Goal: Transaction & Acquisition: Book appointment/travel/reservation

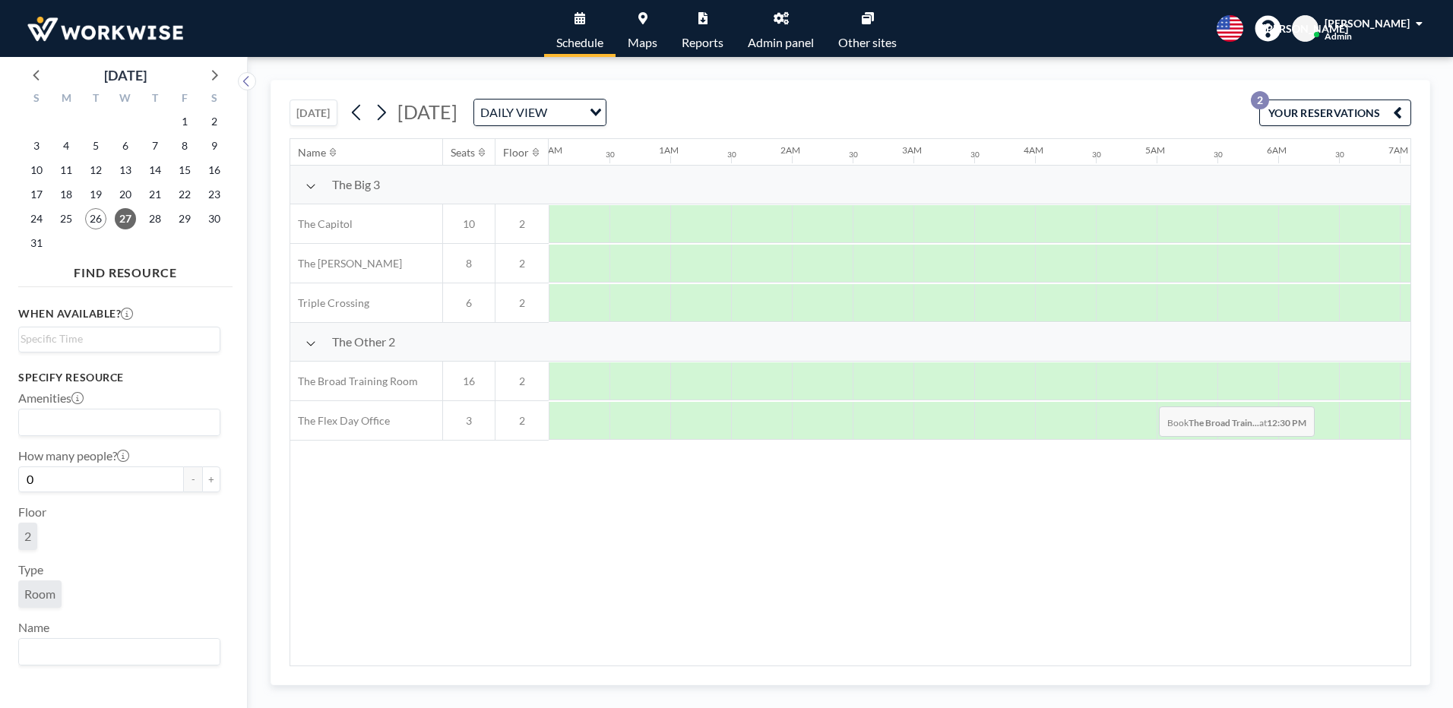
scroll to position [0, 972]
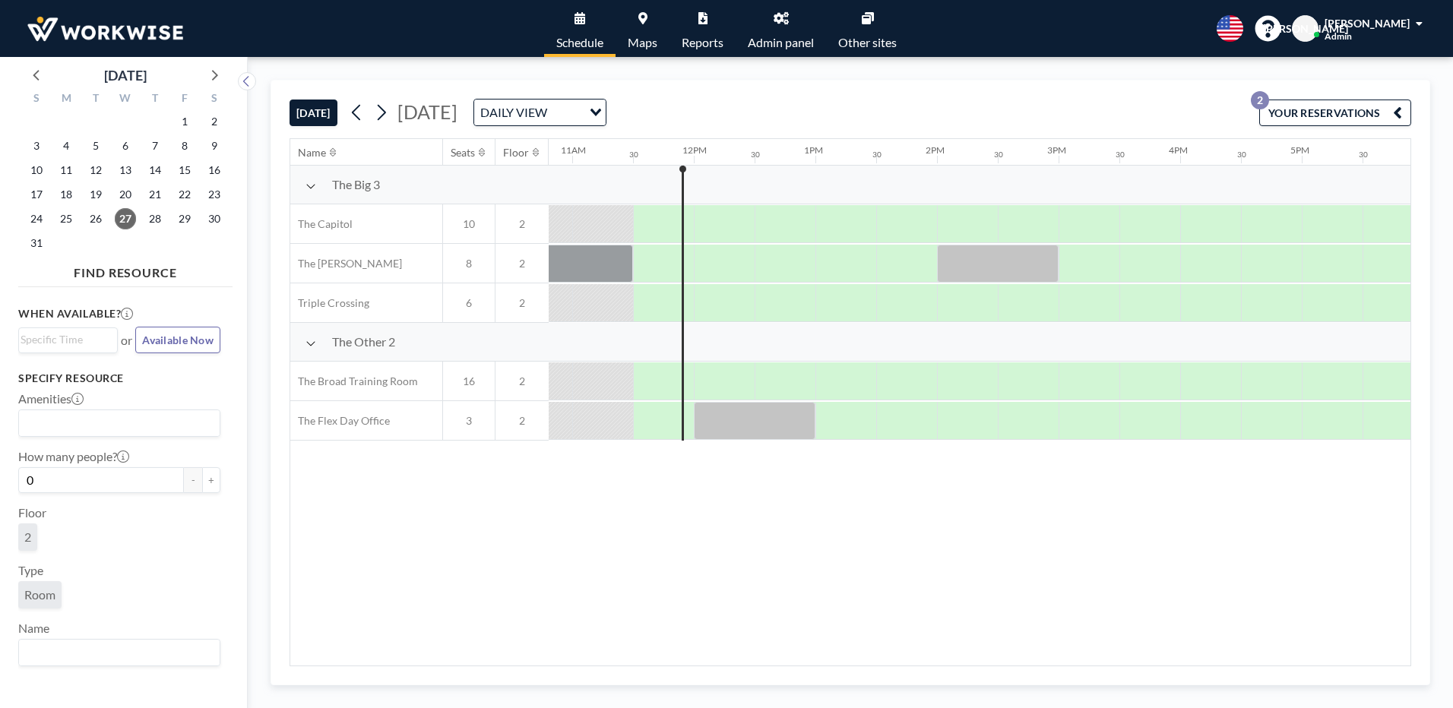
scroll to position [0, 1337]
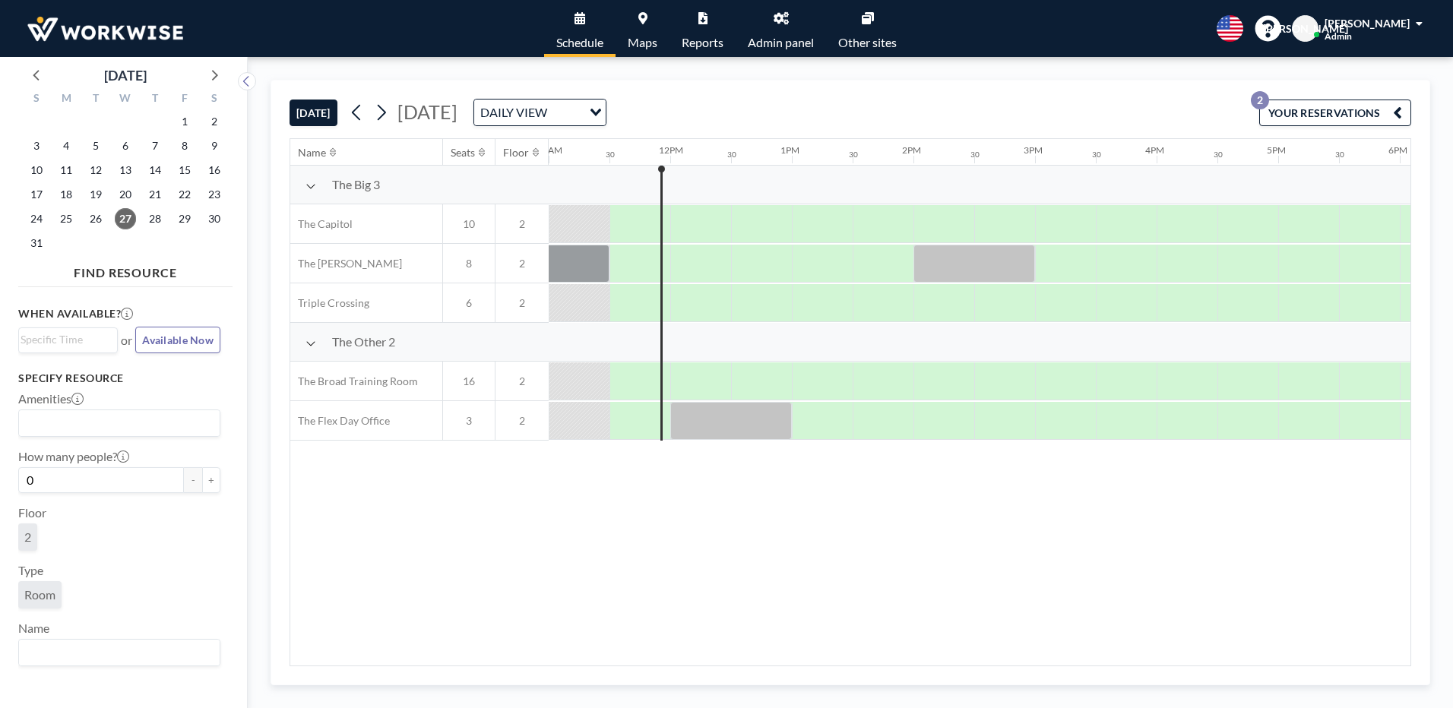
click at [446, 625] on div "Name Seats Floor 12AM 30 1AM 30 2AM 30 3AM 30 4AM 30 5AM 30 6AM 30 7AM 30 8AM 3…" at bounding box center [850, 402] width 1120 height 526
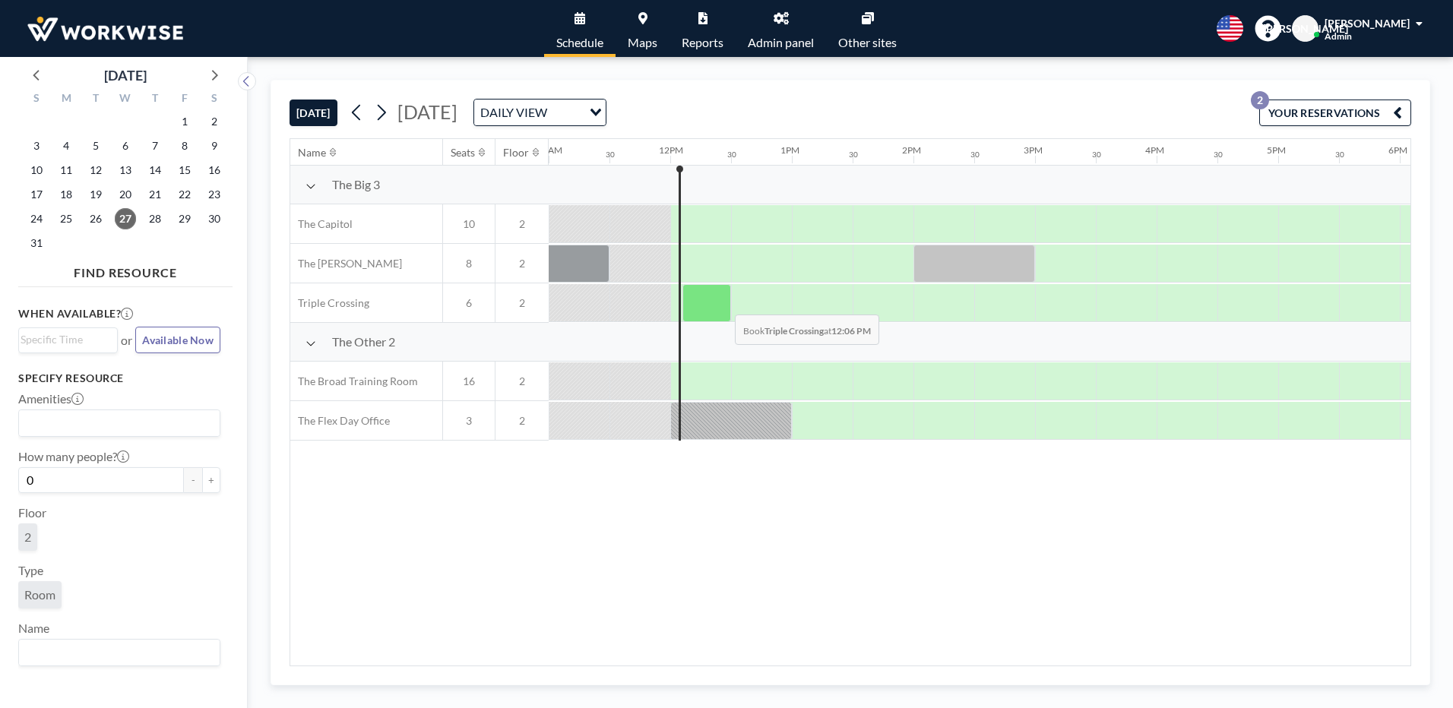
click at [722, 303] on div at bounding box center [706, 303] width 49 height 38
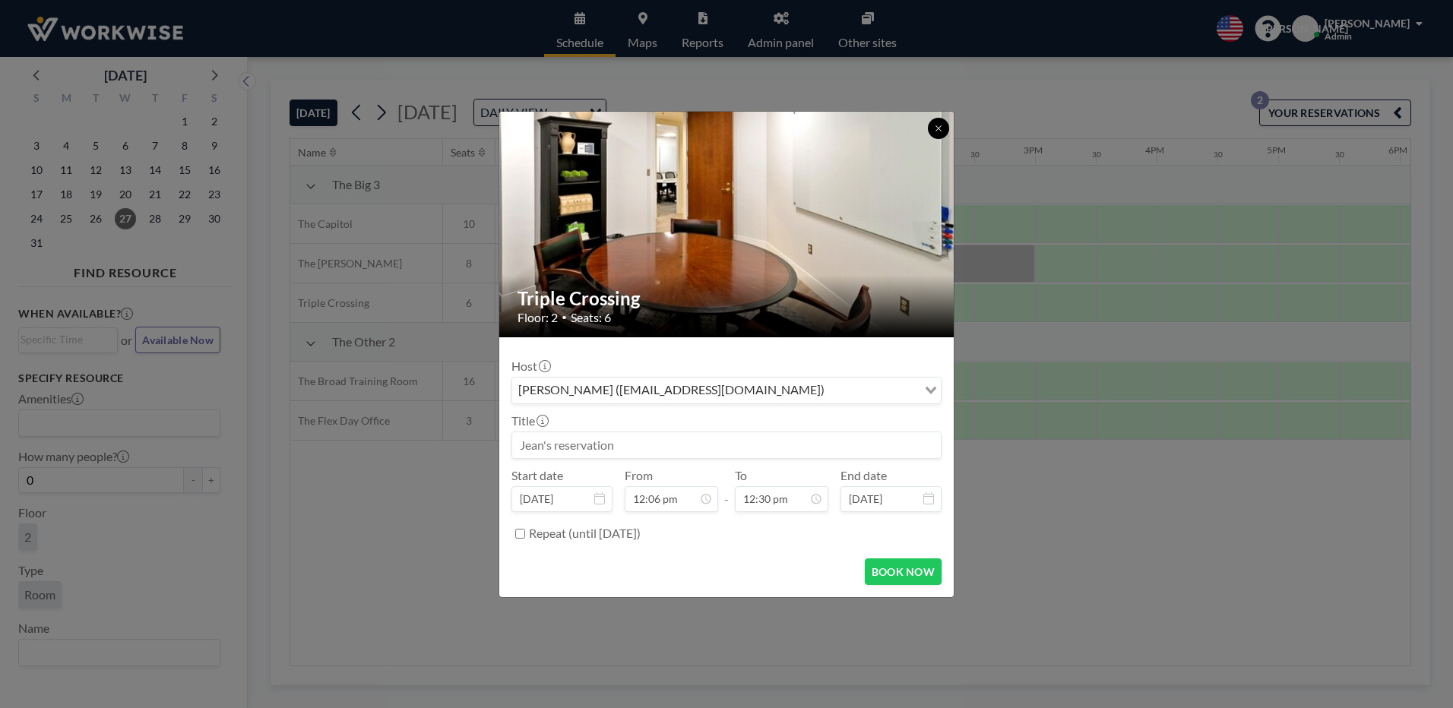
click at [941, 128] on icon at bounding box center [938, 128] width 9 height 9
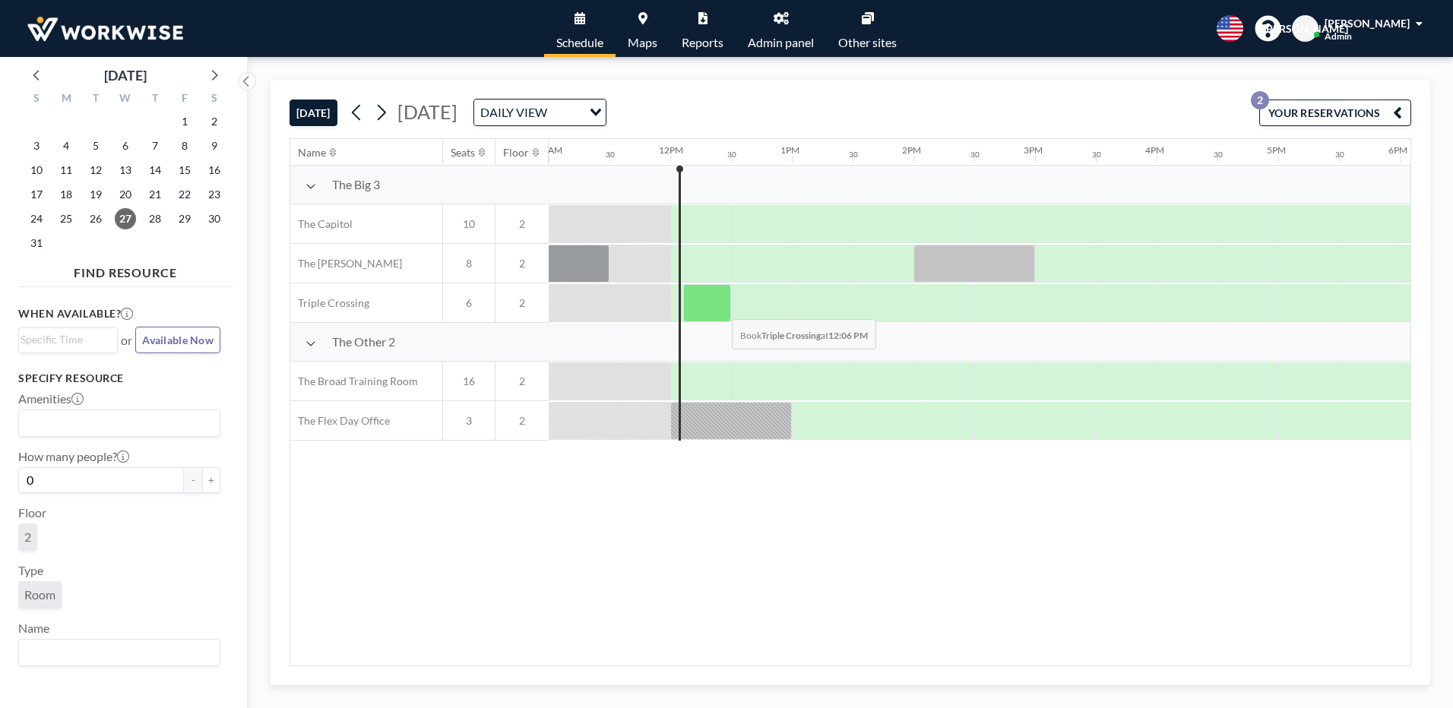
click at [719, 308] on div at bounding box center [707, 303] width 48 height 38
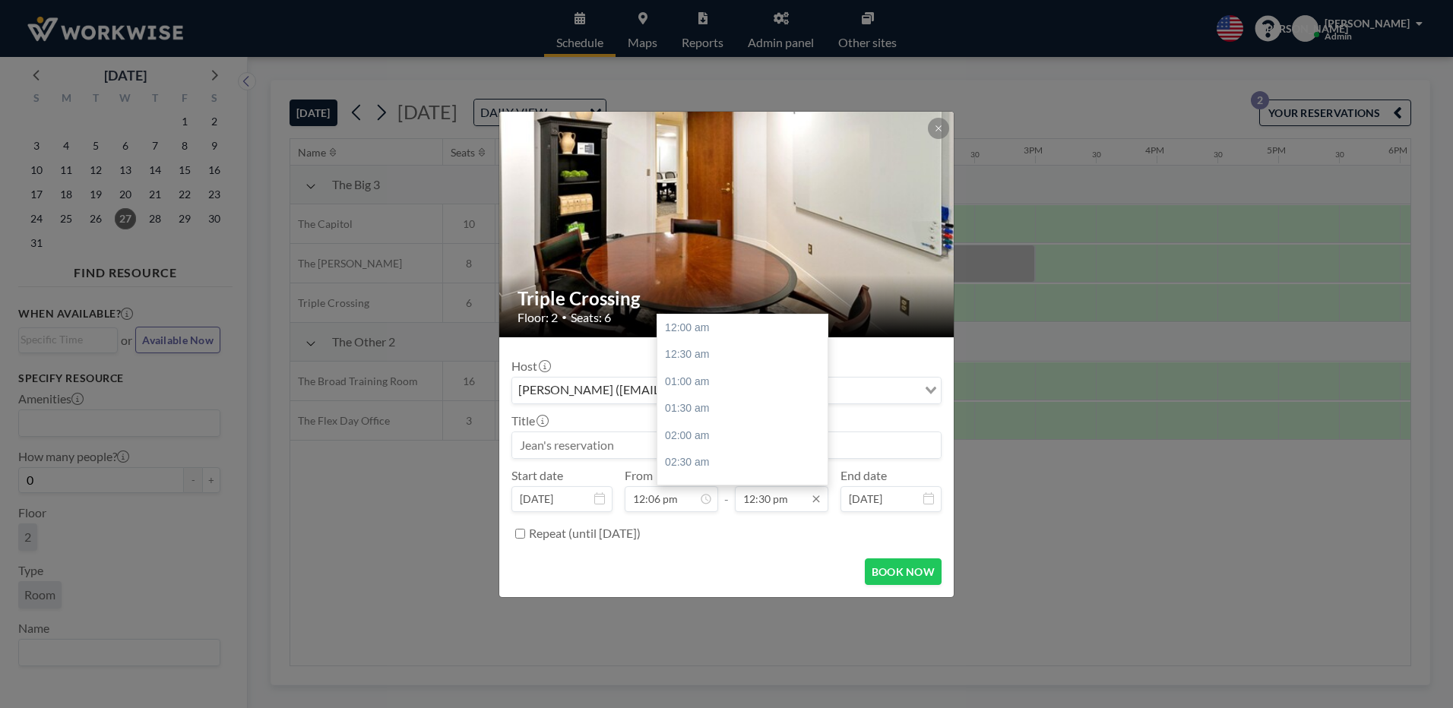
scroll to position [676, 0]
click at [684, 353] on div "01:00 pm" at bounding box center [746, 354] width 178 height 27
type input "01:00 pm"
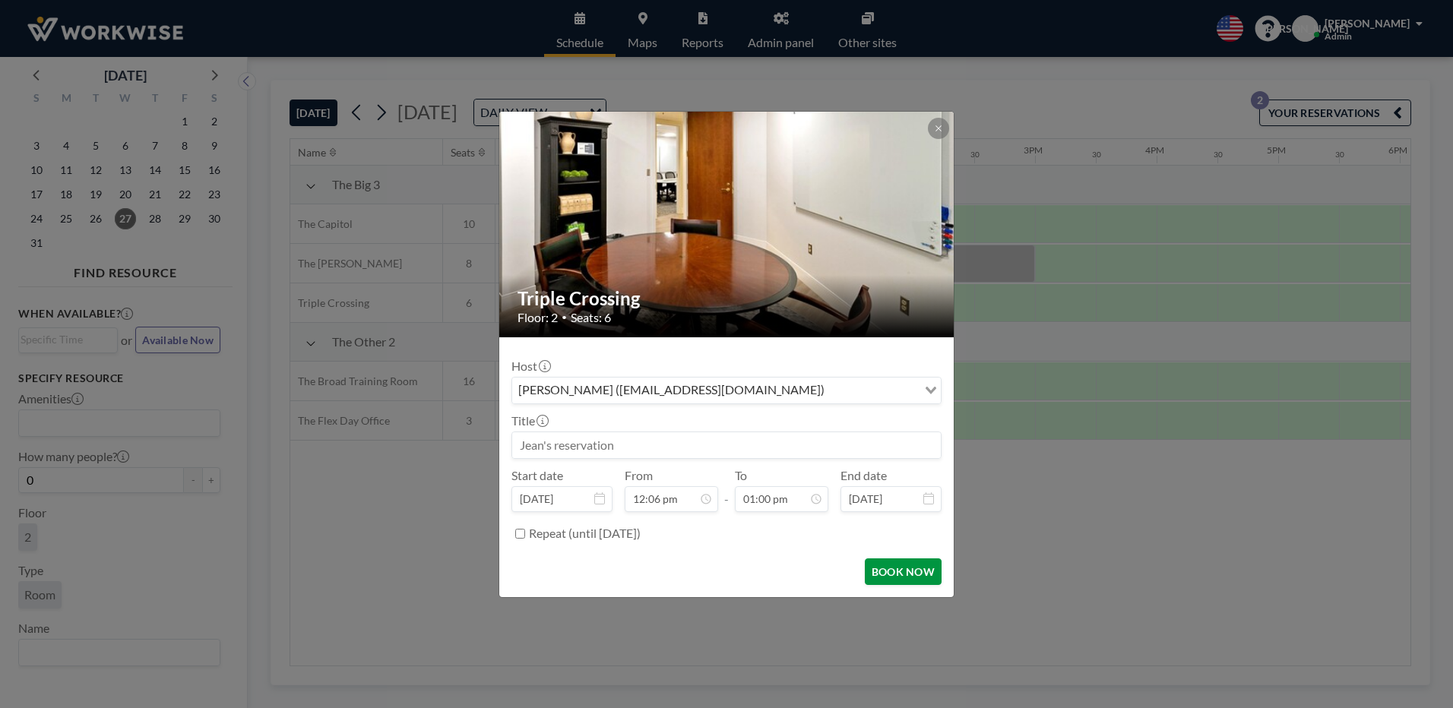
click at [901, 567] on button "BOOK NOW" at bounding box center [903, 571] width 77 height 27
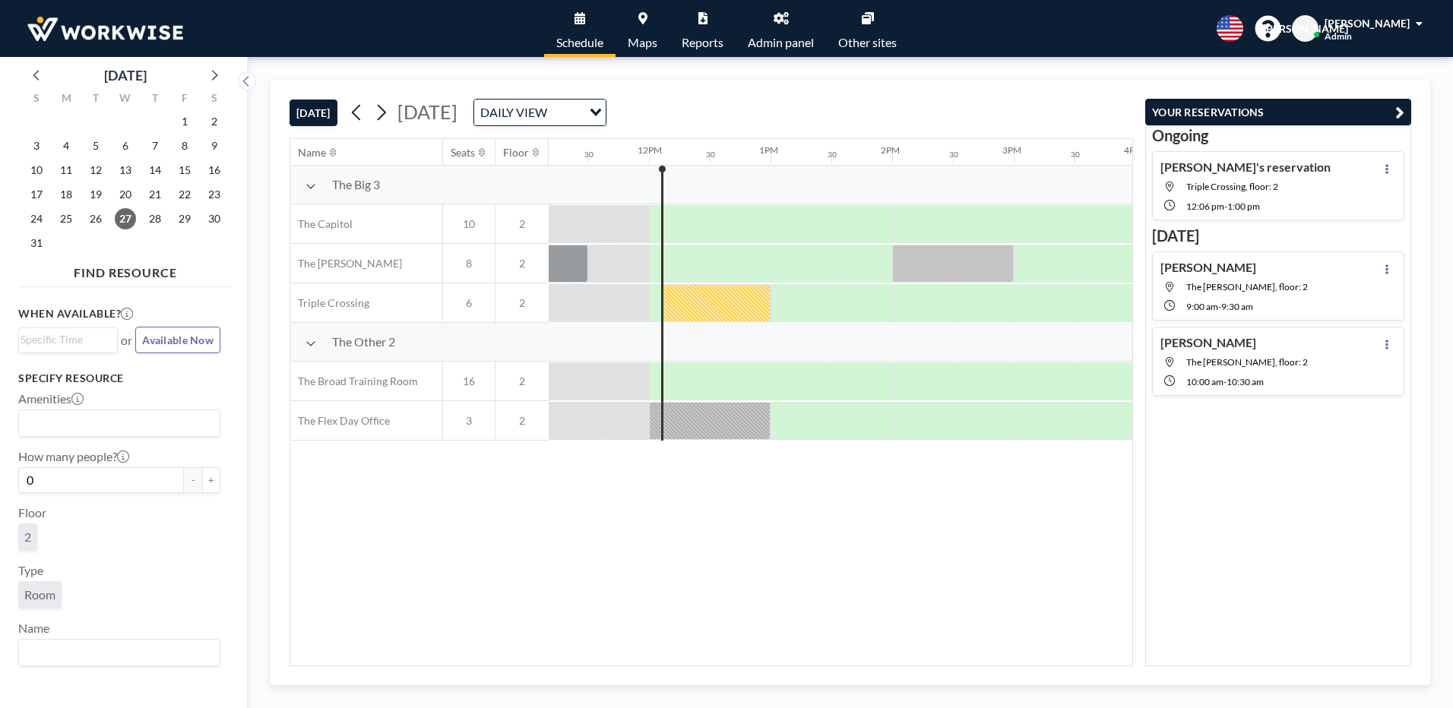
scroll to position [0, 1398]
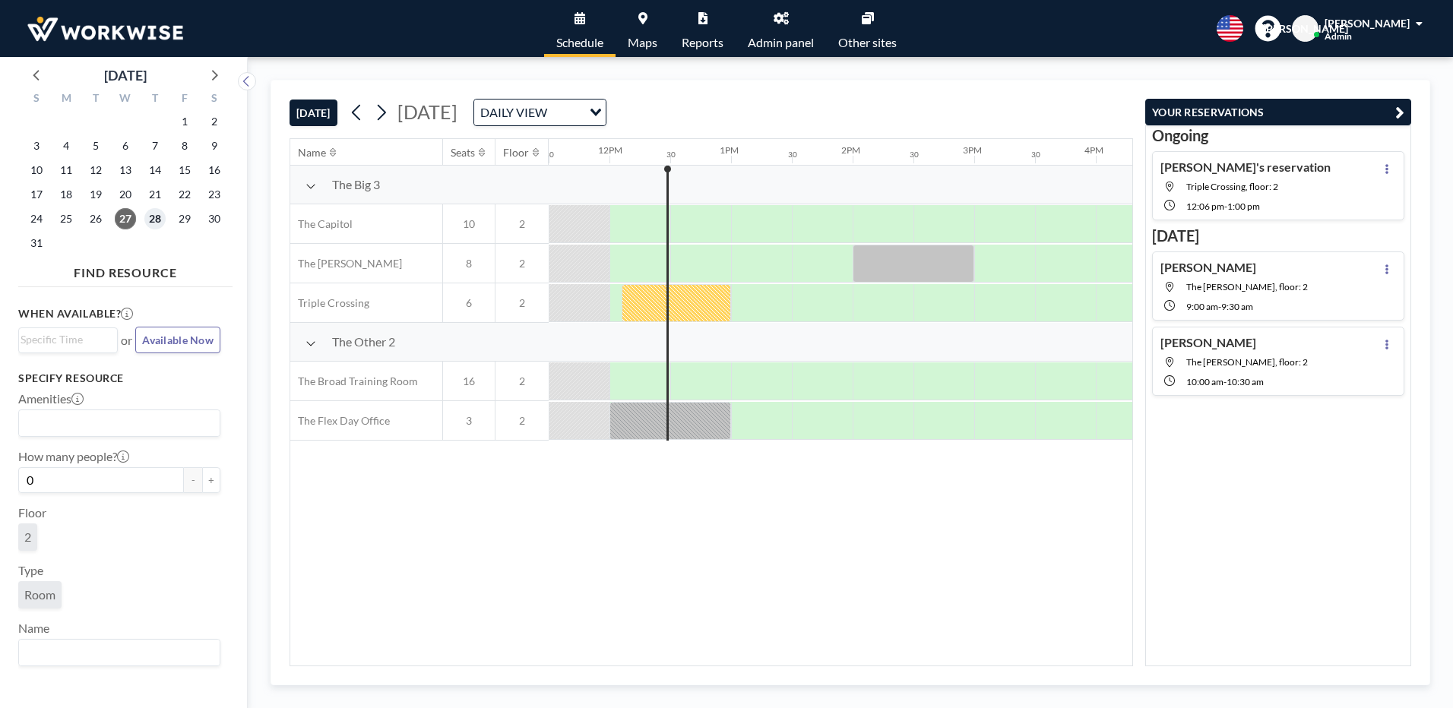
click at [159, 220] on span "28" at bounding box center [154, 218] width 21 height 21
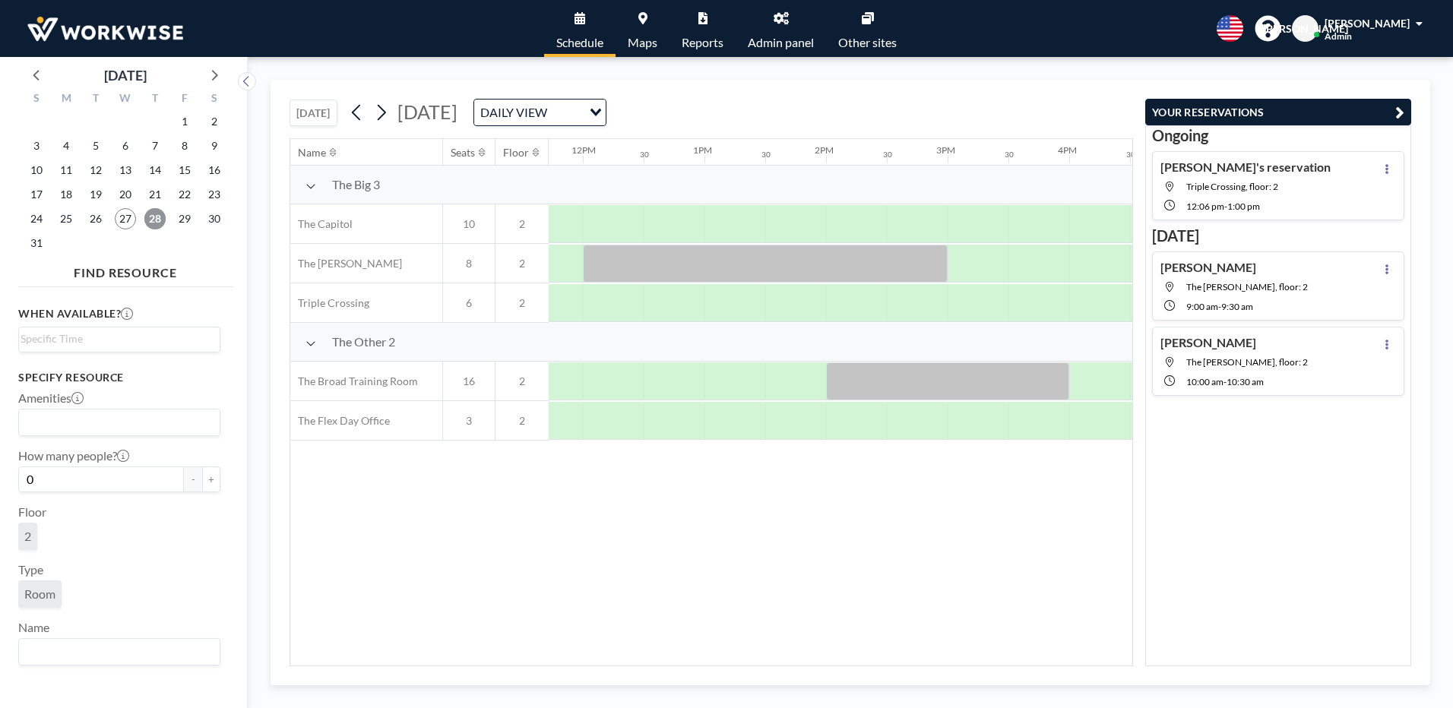
scroll to position [0, 1472]
click at [133, 223] on span "27" at bounding box center [125, 218] width 21 height 21
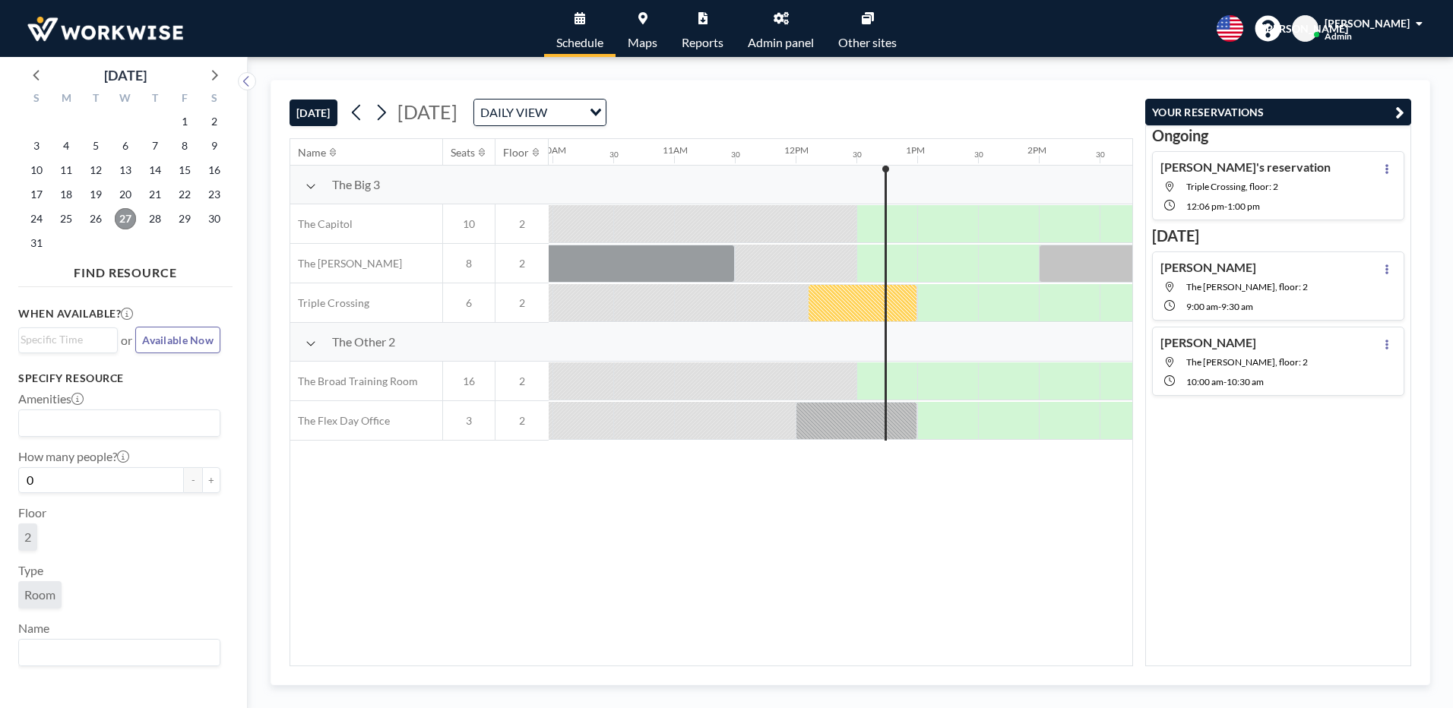
scroll to position [0, 1459]
